Goal: Task Accomplishment & Management: Use online tool/utility

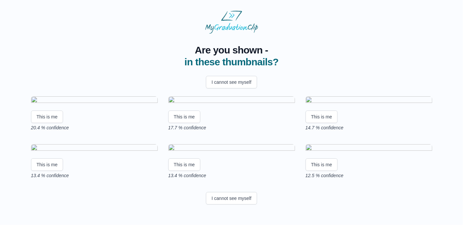
scroll to position [116, 0]
click at [461, 162] on html "Are you shown - in these thumbnails? I cannot see myself This is me 20.4 % conf…" at bounding box center [231, 109] width 463 height 218
click at [249, 86] on button "I cannot see myself" at bounding box center [231, 82] width 51 height 13
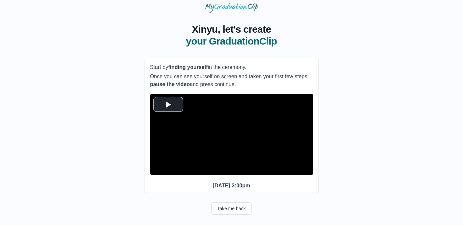
scroll to position [24, 0]
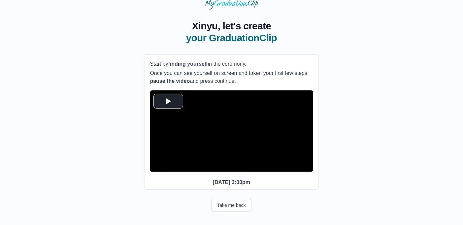
drag, startPoint x: 151, startPoint y: 63, endPoint x: 245, endPoint y: 81, distance: 96.0
click at [245, 81] on div "Start by finding yourself in the ceremony. Once you can see yourself on screen …" at bounding box center [231, 72] width 163 height 25
copy div "Start by finding yourself in the ceremony. Once you can see yourself on screen …"
click at [168, 101] on span "Video Player" at bounding box center [168, 101] width 0 height 0
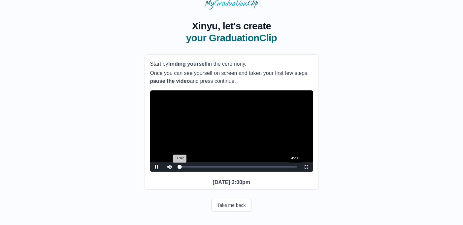
click at [295, 168] on div "45:05" at bounding box center [295, 167] width 0 height 2
click at [157, 167] on span "Video Player" at bounding box center [157, 167] width 0 height 0
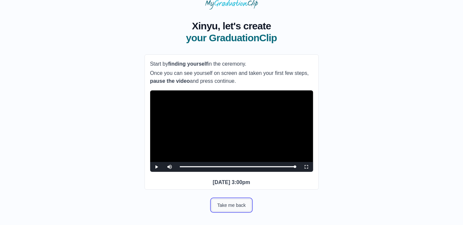
click at [235, 212] on button "Take me back" at bounding box center [232, 205] width 40 height 13
click at [227, 78] on p "Once you can see yourself on screen and taken your first few steps, pause the v…" at bounding box center [231, 77] width 163 height 16
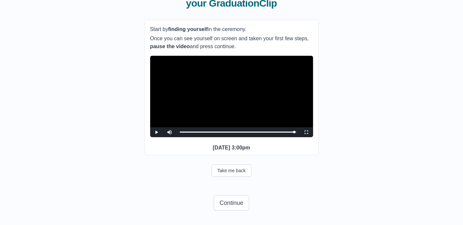
scroll to position [70, 0]
click at [157, 132] on span "Video Player" at bounding box center [157, 132] width 0 height 0
click at [244, 204] on button "Continue" at bounding box center [231, 202] width 35 height 15
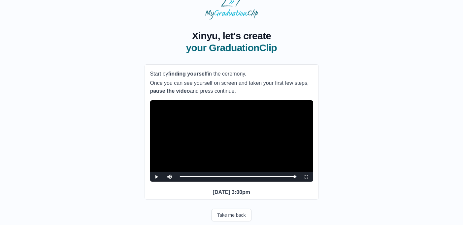
scroll to position [0, 0]
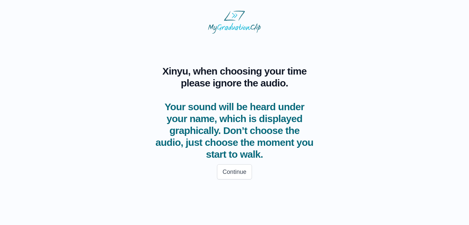
drag, startPoint x: 175, startPoint y: 107, endPoint x: 335, endPoint y: 162, distance: 169.0
click at [335, 162] on div "Xinyu, when choosing your time please ignore the audio. Your sound will be hear…" at bounding box center [235, 109] width 448 height 150
copy div "our sound will be heard under your name, which is displayed graphically. [PERSO…"
click at [331, 183] on body "Xinyu, when choosing your time please ignore the audio. Your sound will be hear…" at bounding box center [234, 96] width 459 height 183
click at [238, 168] on button "Continue" at bounding box center [234, 171] width 35 height 15
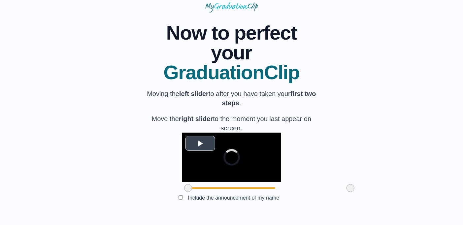
scroll to position [69, 0]
click at [200, 143] on span "Video Player" at bounding box center [200, 143] width 0 height 0
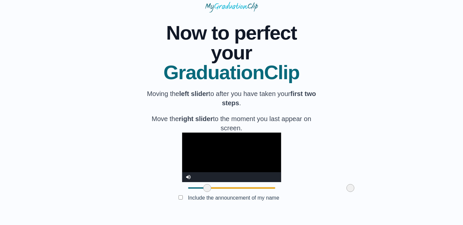
drag, startPoint x: 148, startPoint y: 189, endPoint x: 168, endPoint y: 188, distance: 19.1
click at [203, 188] on span at bounding box center [207, 188] width 8 height 8
drag, startPoint x: 168, startPoint y: 188, endPoint x: 274, endPoint y: 184, distance: 106.0
click at [309, 184] on span at bounding box center [313, 188] width 8 height 8
click at [328, 188] on div "**********" at bounding box center [232, 114] width 442 height 202
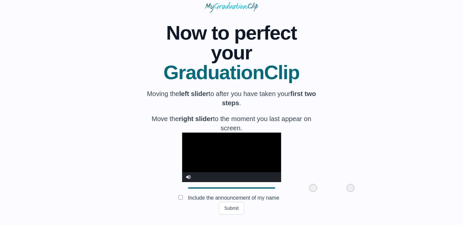
drag, startPoint x: 312, startPoint y: 187, endPoint x: 329, endPoint y: 190, distance: 17.0
click at [329, 190] on div "**********" at bounding box center [232, 114] width 442 height 202
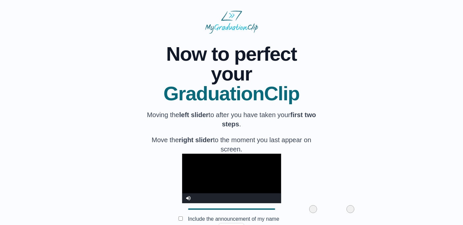
scroll to position [0, 0]
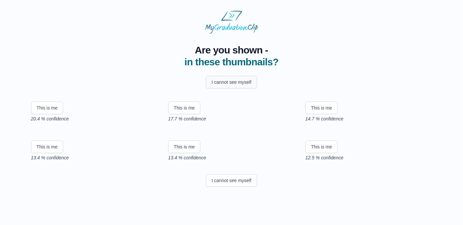
scroll to position [116, 0]
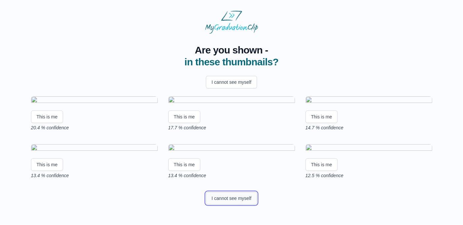
click at [238, 205] on button "I cannot see myself" at bounding box center [231, 198] width 51 height 13
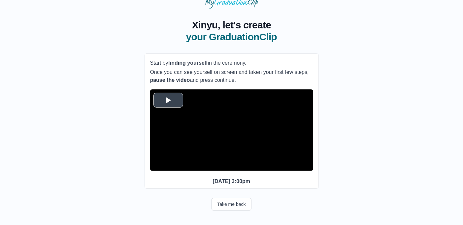
scroll to position [37, 0]
click at [168, 100] on span "Video Player" at bounding box center [168, 100] width 0 height 0
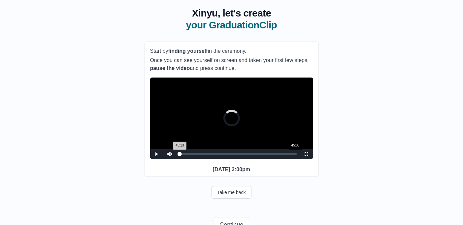
click at [295, 155] on div "45:05" at bounding box center [295, 154] width 0 height 2
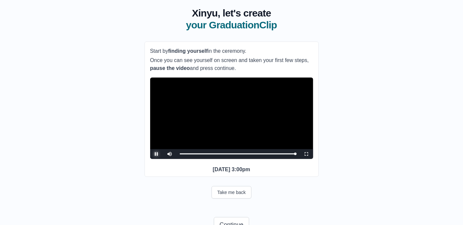
click at [157, 154] on span "Video Player" at bounding box center [157, 154] width 0 height 0
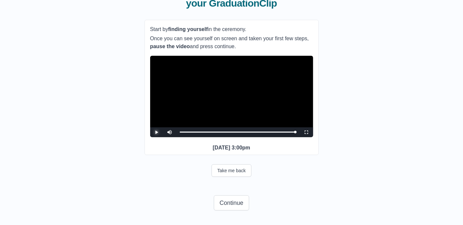
scroll to position [70, 0]
click at [228, 202] on button "Continue" at bounding box center [231, 202] width 35 height 15
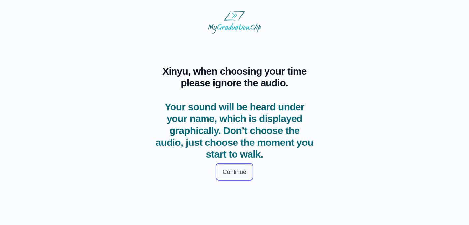
click at [235, 174] on button "Continue" at bounding box center [234, 171] width 35 height 15
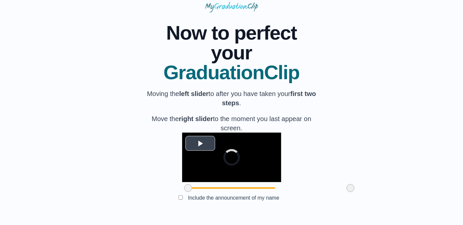
scroll to position [69, 0]
click at [200, 143] on span "Video Player" at bounding box center [200, 143] width 0 height 0
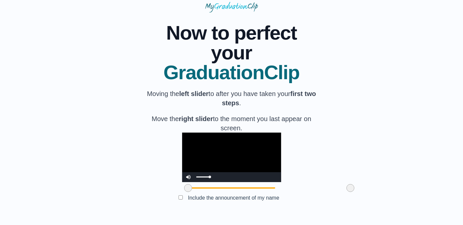
click at [182, 176] on div "Mute / Stream Type LIVE Chapters Chapters Descriptions descriptions off , selec…" at bounding box center [231, 177] width 99 height 10
click at [189, 172] on span "Video Player" at bounding box center [189, 172] width 0 height 0
drag, startPoint x: 311, startPoint y: 189, endPoint x: 289, endPoint y: 186, distance: 22.0
click at [325, 186] on span at bounding box center [329, 188] width 8 height 8
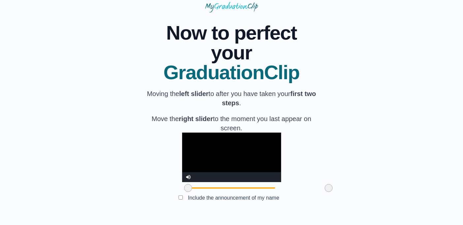
click at [273, 189] on div at bounding box center [231, 188] width 99 height 12
drag, startPoint x: 290, startPoint y: 190, endPoint x: 277, endPoint y: 189, distance: 13.3
click at [311, 189] on span at bounding box center [315, 188] width 8 height 8
drag, startPoint x: 277, startPoint y: 189, endPoint x: 272, endPoint y: 187, distance: 5.8
click at [305, 187] on span at bounding box center [309, 188] width 8 height 8
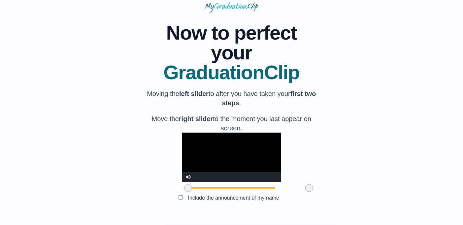
click at [212, 208] on div "Submit" at bounding box center [232, 208] width 174 height 13
click at [201, 154] on video "Video Player" at bounding box center [231, 157] width 99 height 49
drag, startPoint x: 176, startPoint y: 161, endPoint x: 140, endPoint y: 149, distance: 38.1
click at [140, 149] on div "**********" at bounding box center [232, 114] width 442 height 202
click at [182, 152] on video "Video Player" at bounding box center [231, 157] width 99 height 49
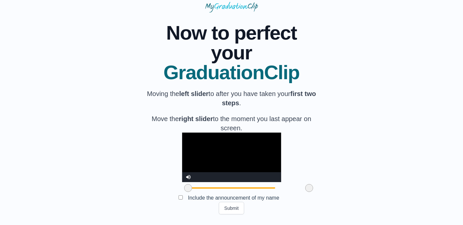
drag, startPoint x: 151, startPoint y: 189, endPoint x: 146, endPoint y: 193, distance: 7.1
click at [182, 193] on div at bounding box center [188, 188] width 12 height 12
click at [182, 146] on video "Video Player" at bounding box center [231, 157] width 99 height 49
click at [310, 202] on div "Include the announcement of my name" at bounding box center [232, 198] width 174 height 8
click at [348, 196] on div "**********" at bounding box center [232, 114] width 442 height 202
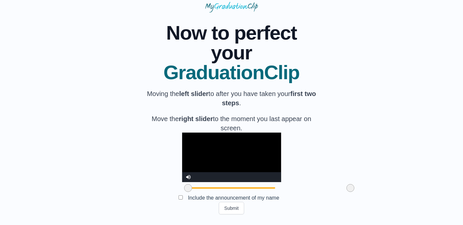
drag, startPoint x: 273, startPoint y: 190, endPoint x: 316, endPoint y: 186, distance: 42.7
click at [346, 186] on span at bounding box center [350, 188] width 8 height 8
click at [236, 210] on button "Submit" at bounding box center [232, 208] width 26 height 13
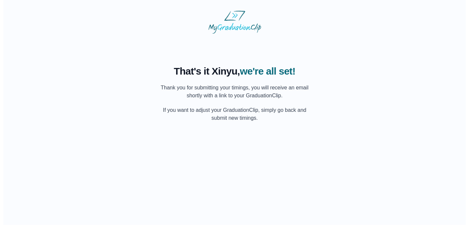
scroll to position [0, 0]
drag, startPoint x: 163, startPoint y: 85, endPoint x: 266, endPoint y: 116, distance: 107.5
click at [266, 116] on div "That's it Xinyu, we're all set! Thank you for submitting your timings, you will…" at bounding box center [234, 93] width 158 height 57
copy div "hank you for submitting your timings, you will receive an email shortly with a …"
click at [261, 132] on html "That's it Xinyu, we're all set! Thank you for submitting your timings, you will…" at bounding box center [234, 66] width 469 height 133
